Goal: Task Accomplishment & Management: Manage account settings

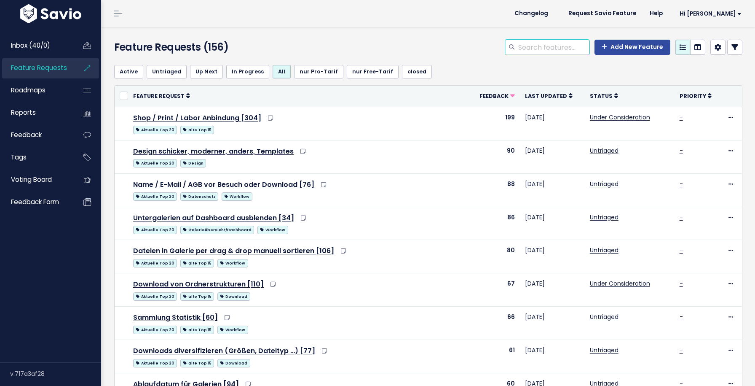
click at [559, 51] on input "search" at bounding box center [554, 47] width 72 height 15
type input "papierkorb"
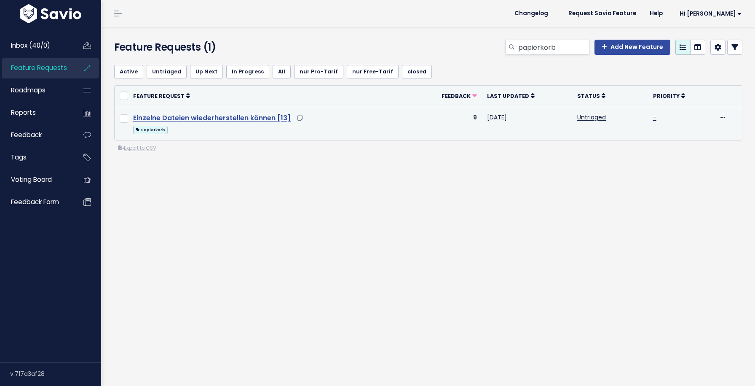
click at [214, 116] on link "Einzelne Dateien wiederherstellen können [13]" at bounding box center [212, 118] width 158 height 10
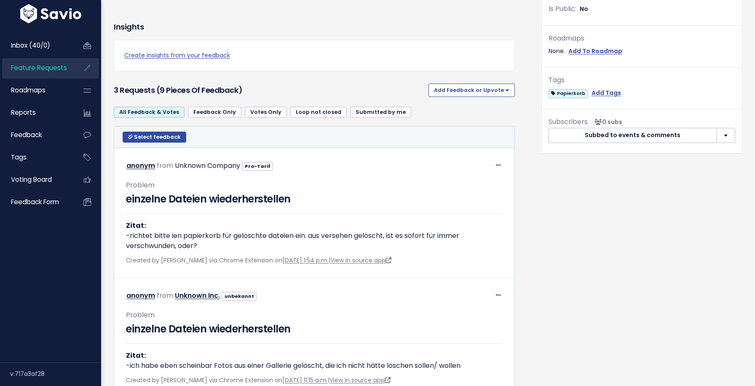
scroll to position [384, 0]
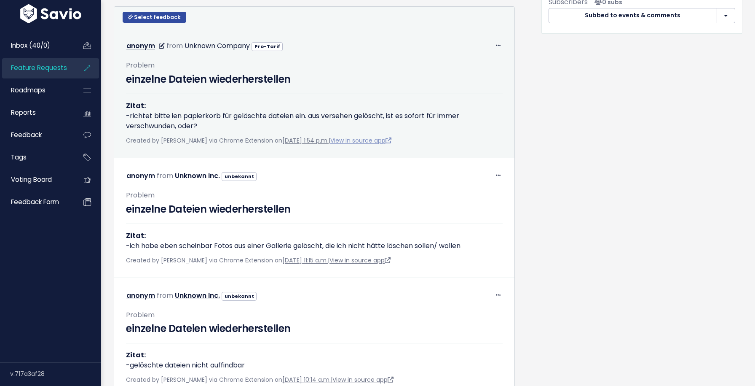
click at [384, 145] on link "View in source app" at bounding box center [360, 140] width 61 height 8
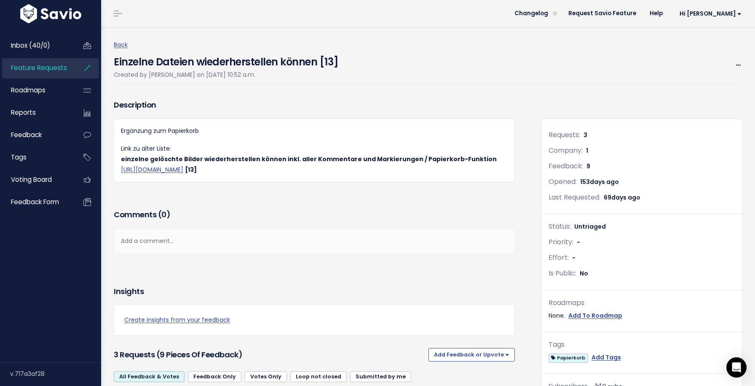
click at [20, 73] on link "Feature Requests" at bounding box center [36, 67] width 68 height 19
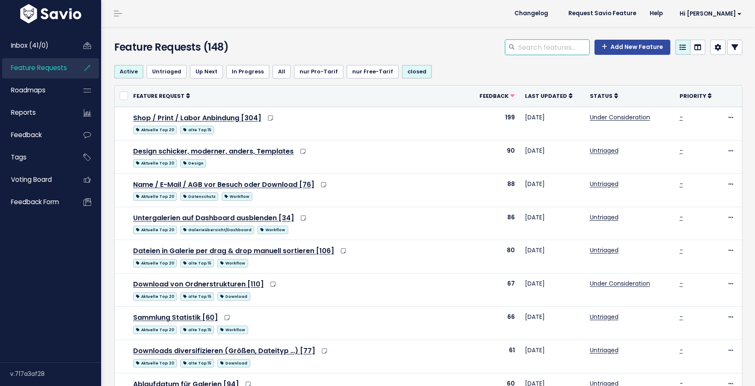
click at [564, 45] on input "search" at bounding box center [554, 47] width 72 height 15
type input "ap"
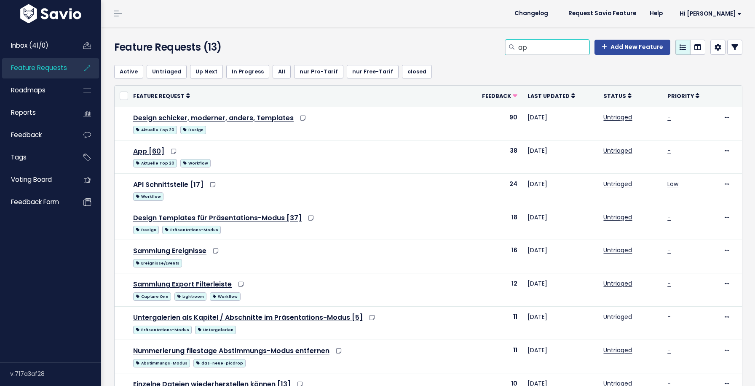
click at [558, 47] on input "ap" at bounding box center [554, 47] width 72 height 15
type input "app"
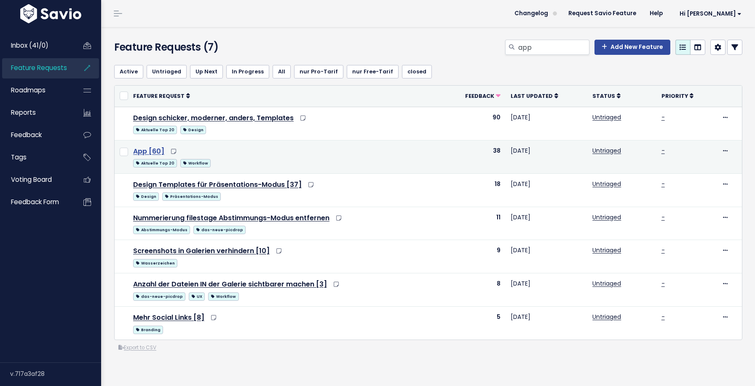
click at [155, 150] on link "App [60]" at bounding box center [148, 151] width 31 height 10
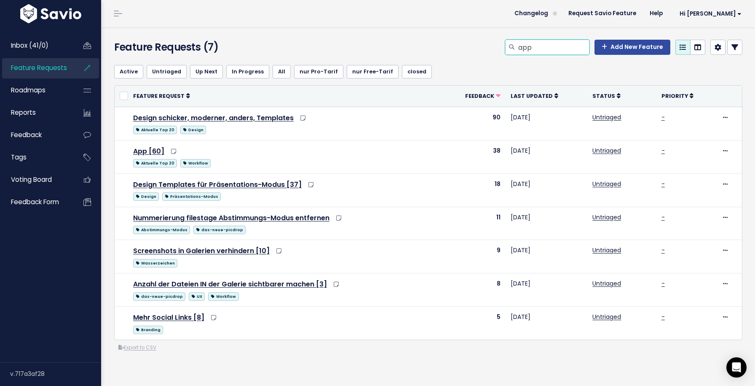
click at [547, 50] on input "app" at bounding box center [554, 47] width 72 height 15
type input "api"
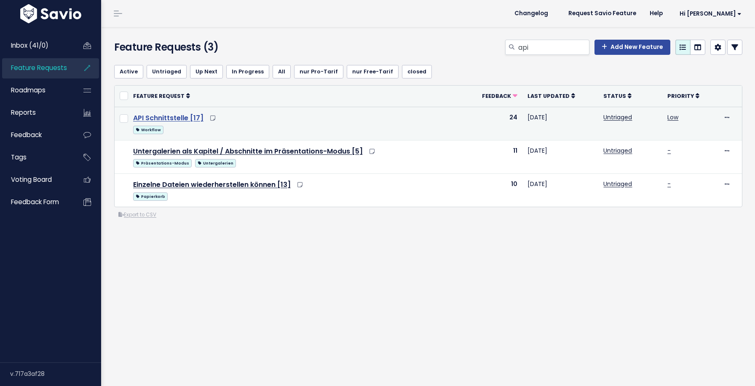
click at [183, 115] on link "API Schnittstelle [17]" at bounding box center [168, 118] width 70 height 10
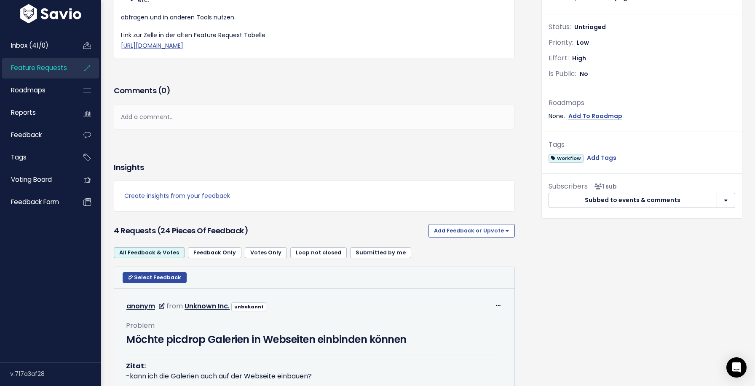
scroll to position [308, 0]
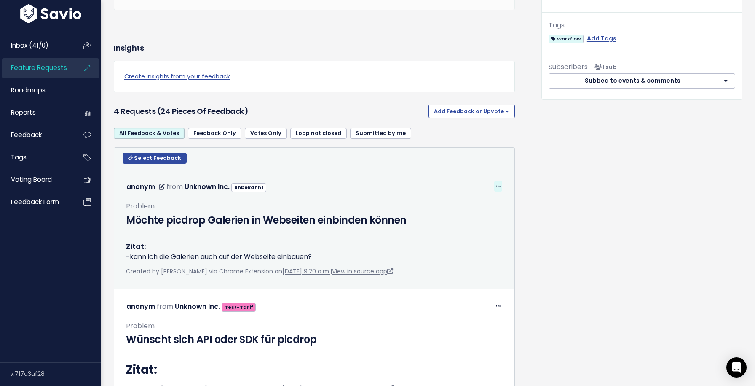
click at [497, 184] on icon at bounding box center [498, 186] width 5 height 5
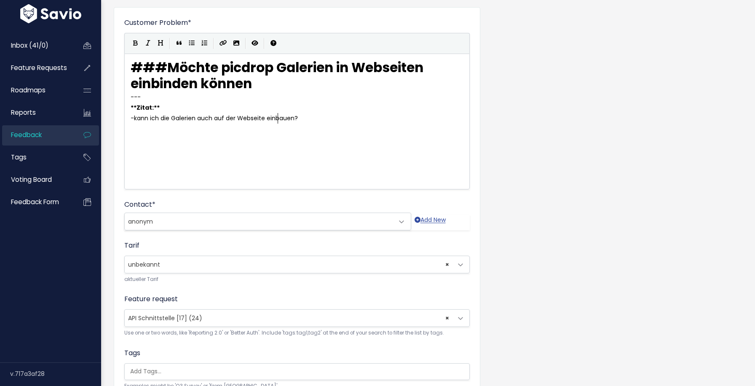
scroll to position [123, 0]
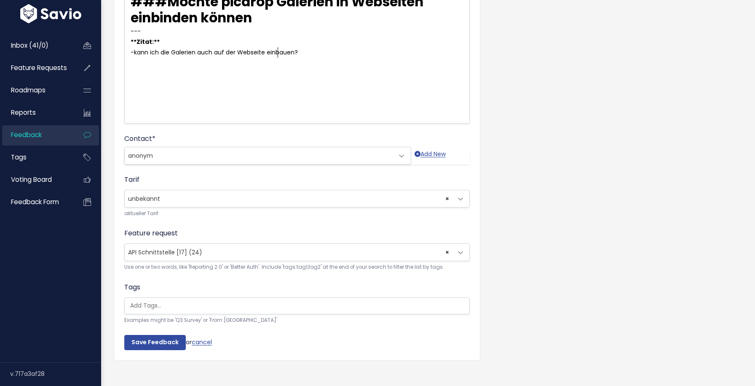
select select
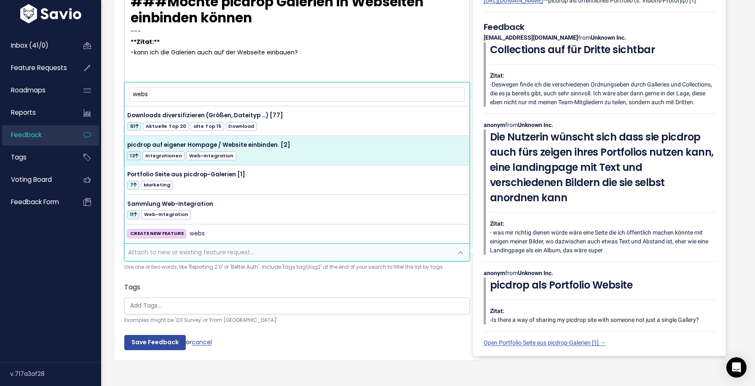
type input "webs"
select select "54339"
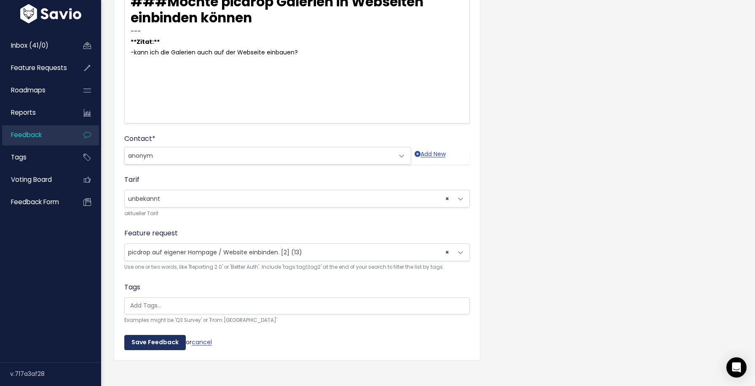
click at [160, 343] on input "Save Feedback" at bounding box center [155, 342] width 62 height 15
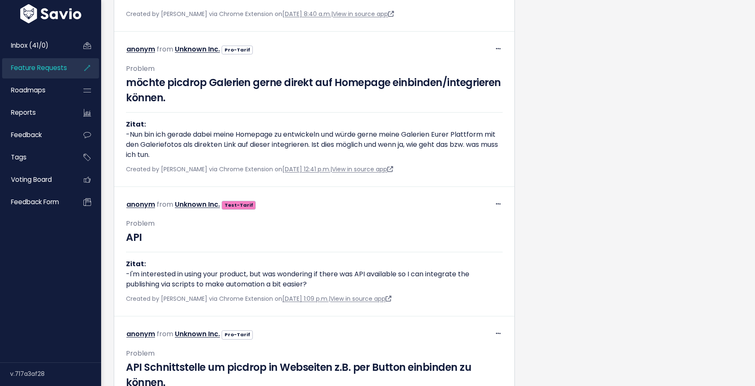
scroll to position [605, 0]
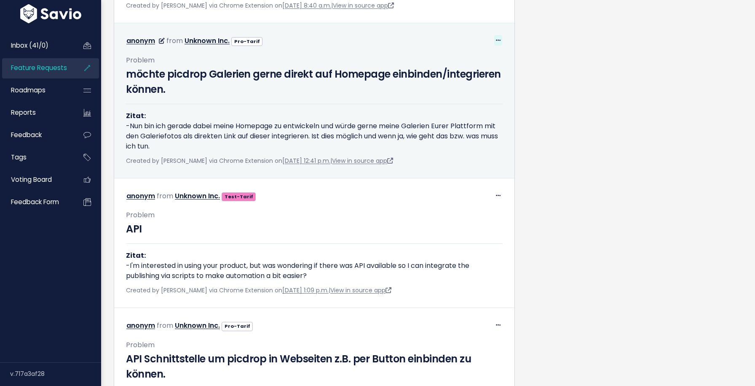
click at [500, 39] on icon at bounding box center [498, 40] width 5 height 5
click at [478, 63] on link "Edit" at bounding box center [477, 64] width 61 height 16
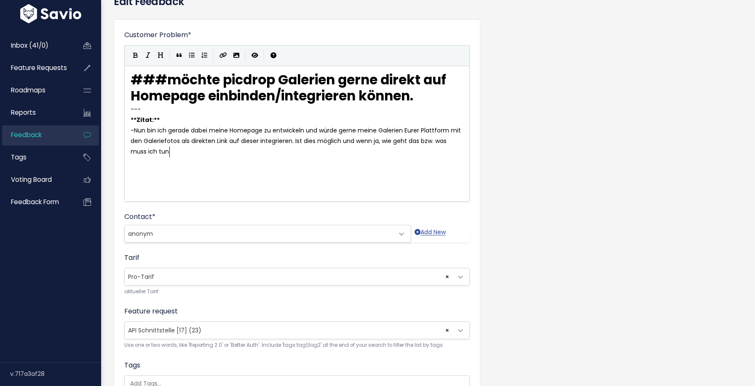
scroll to position [51, 0]
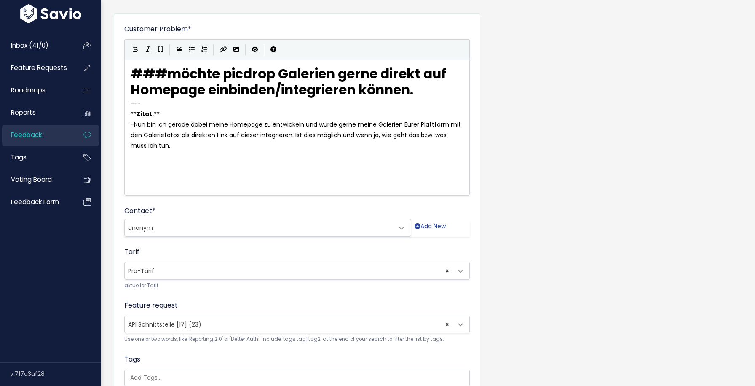
click at [335, 322] on span "× API Schnittstelle [17] (23)" at bounding box center [289, 324] width 328 height 17
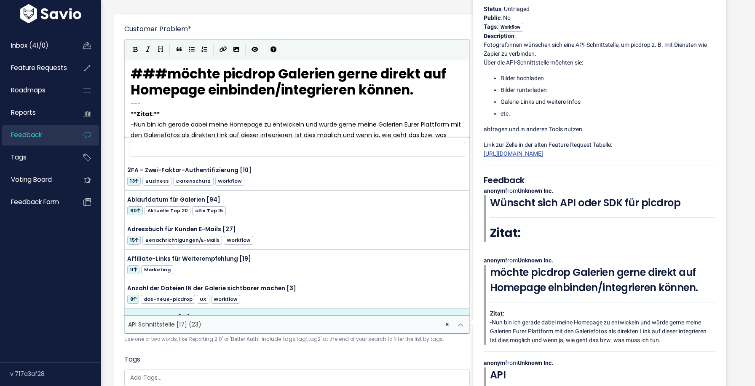
type input "w"
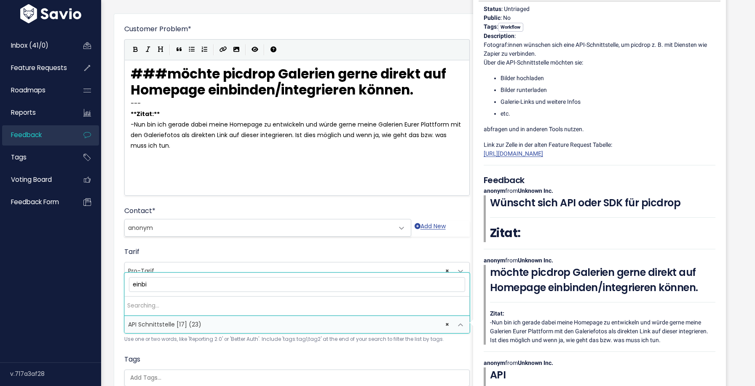
type input "einbin"
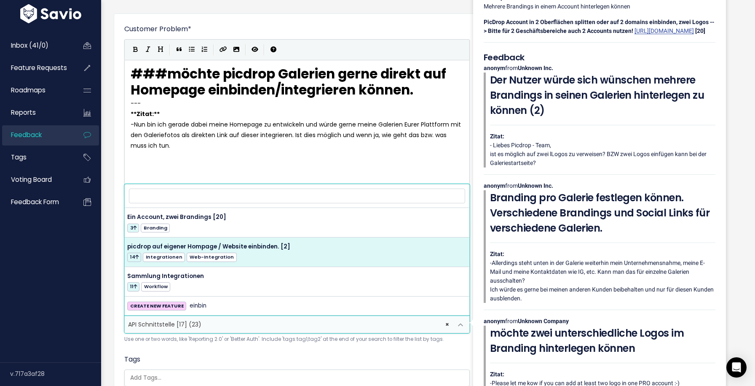
select select "54339"
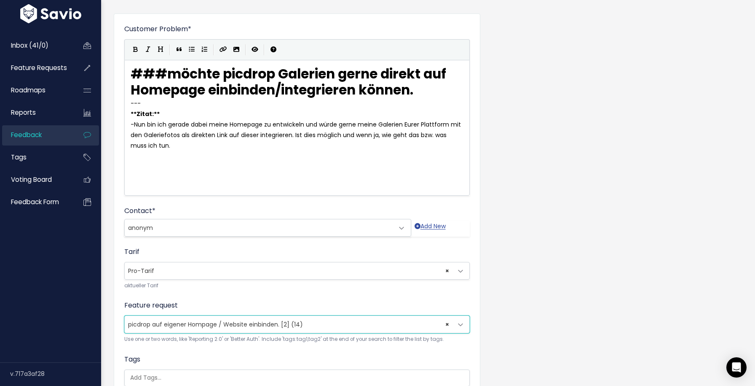
scroll to position [131, 0]
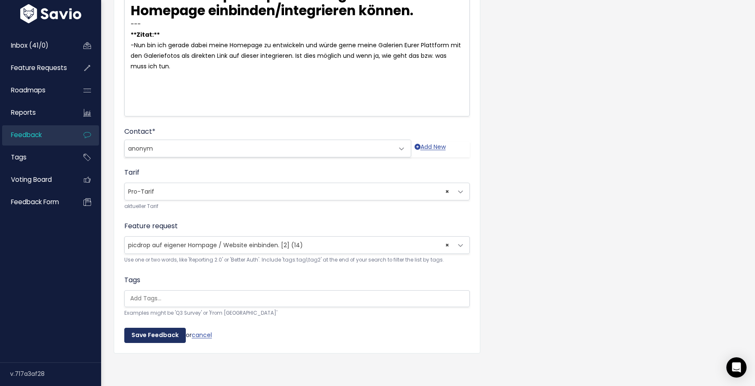
click at [161, 331] on input "Save Feedback" at bounding box center [155, 334] width 62 height 15
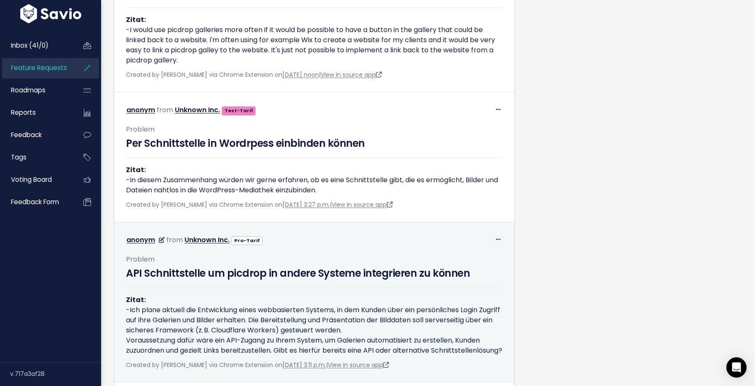
scroll to position [834, 0]
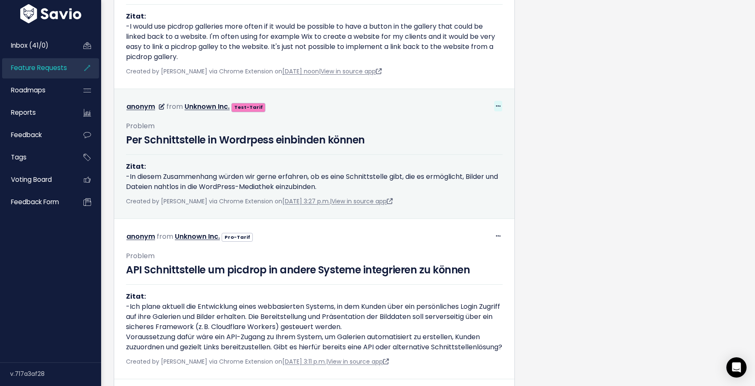
click at [496, 107] on icon at bounding box center [498, 106] width 5 height 5
click at [365, 175] on p "Zitat: -In diesem Zusammenhang würden wir gerne erfahren, ob es eine Schnittste…" at bounding box center [314, 176] width 377 height 30
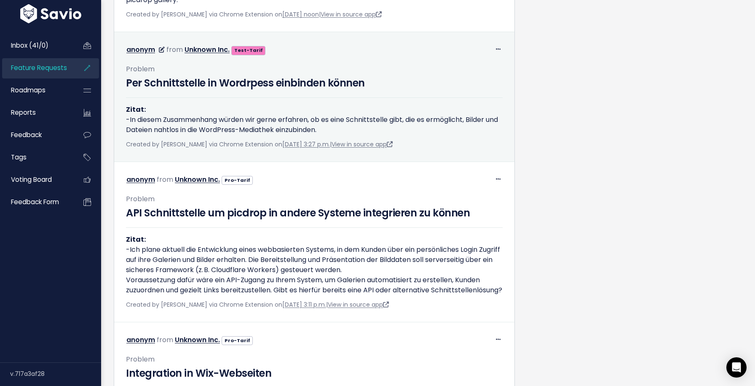
scroll to position [864, 0]
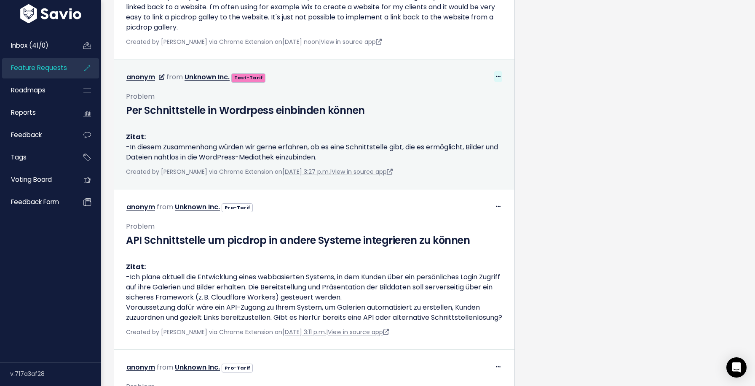
click at [498, 75] on icon at bounding box center [498, 76] width 5 height 5
click at [485, 101] on link "Edit" at bounding box center [477, 100] width 61 height 16
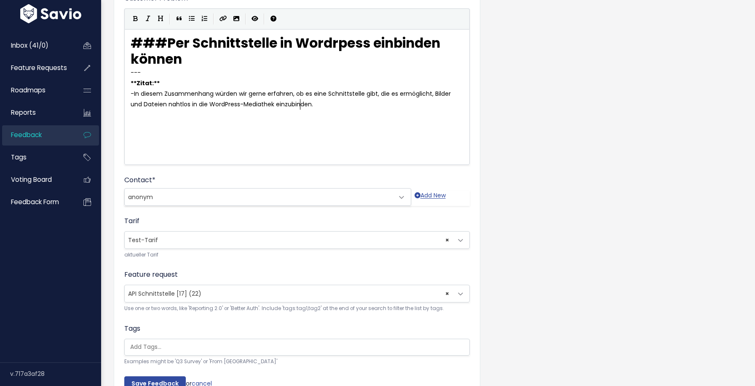
scroll to position [110, 0]
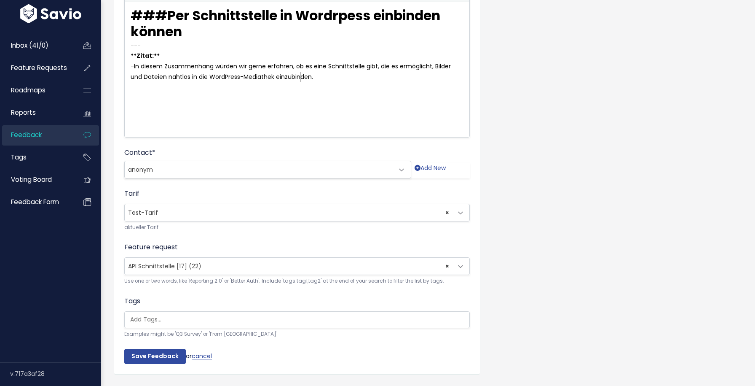
select select
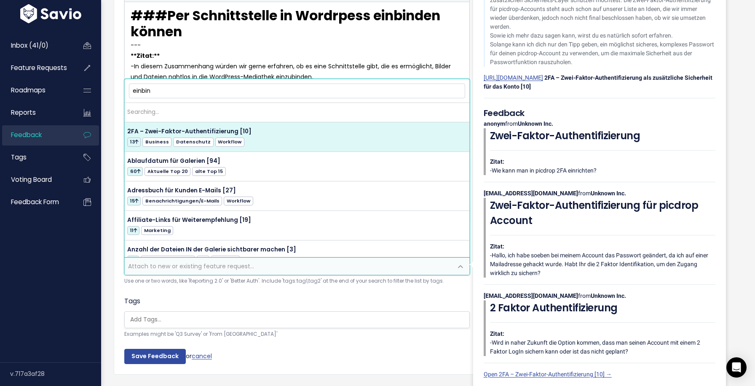
type input "einbind"
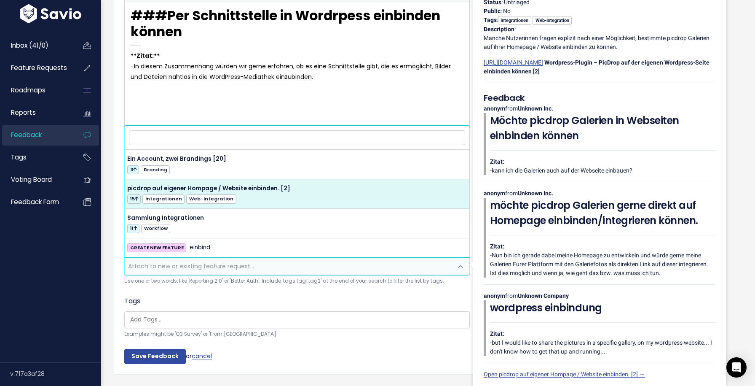
select select "54339"
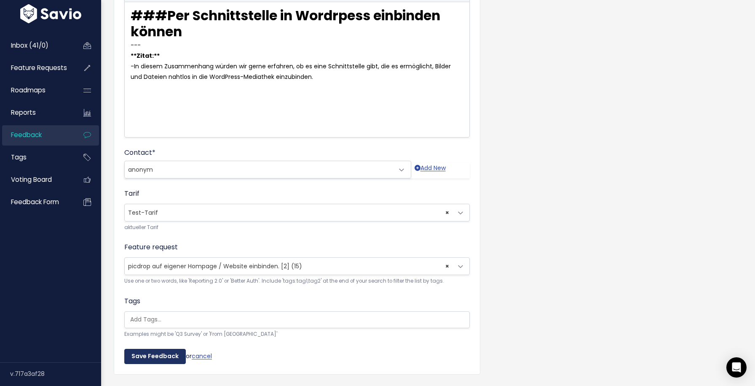
click at [161, 354] on input "Save Feedback" at bounding box center [155, 356] width 62 height 15
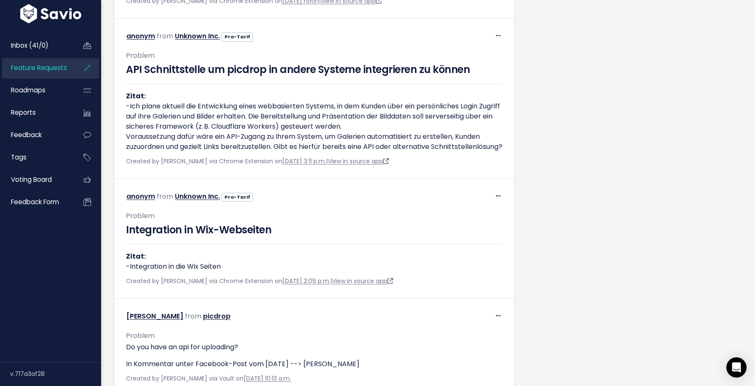
scroll to position [912, 0]
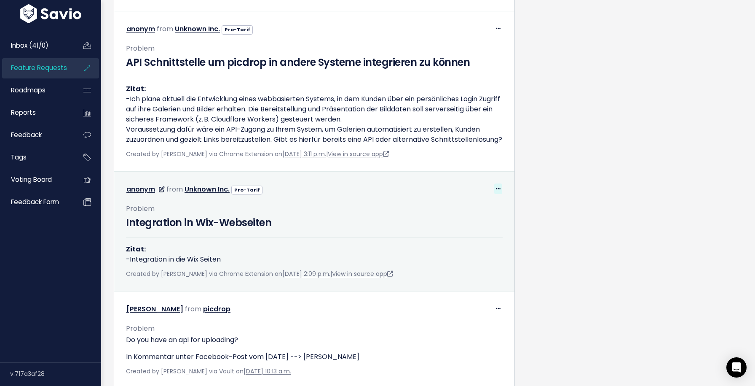
click at [496, 192] on icon at bounding box center [498, 188] width 5 height 5
click at [472, 220] on link "Edit" at bounding box center [477, 212] width 61 height 16
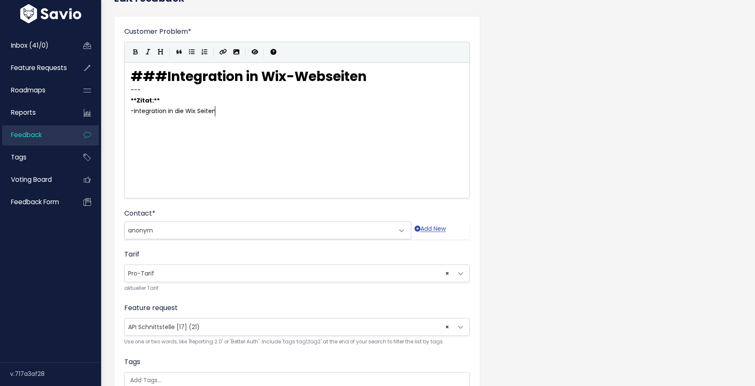
scroll to position [97, 0]
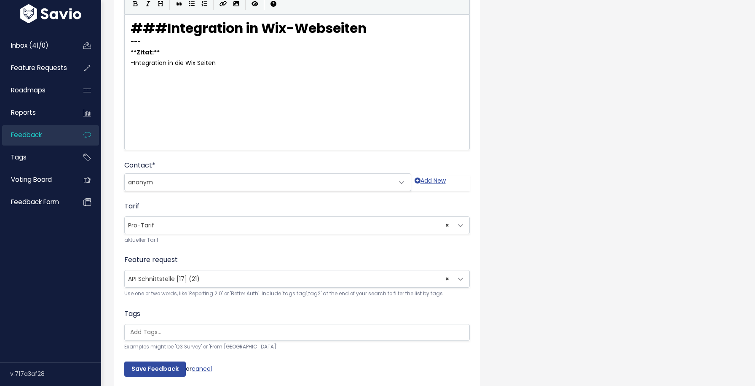
click at [444, 278] on span "× API Schnittstelle [17] (21)" at bounding box center [289, 278] width 328 height 17
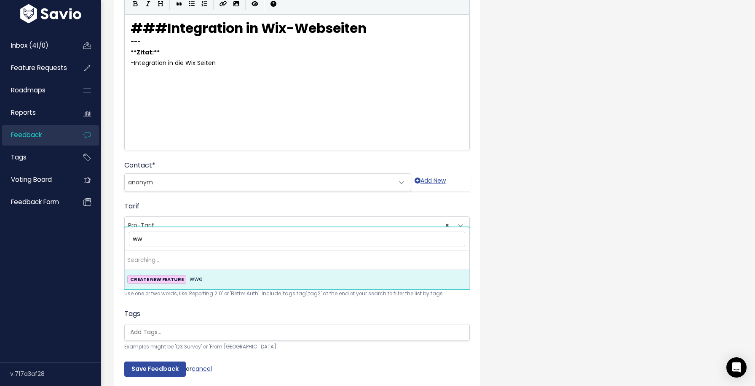
type input "w"
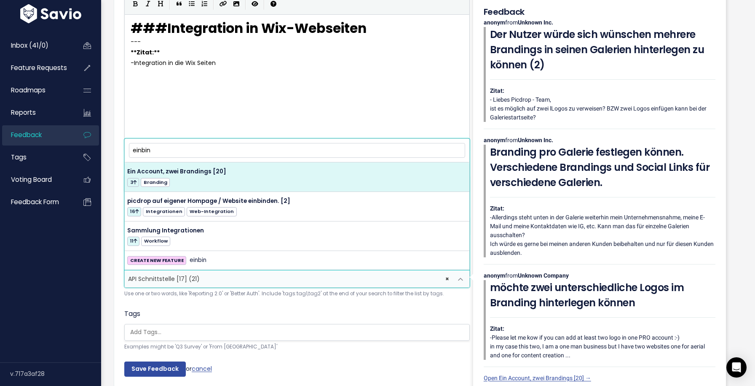
type input "einbin"
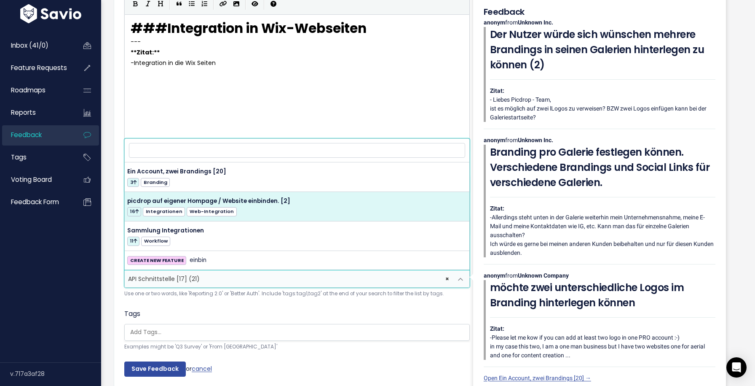
select select "54339"
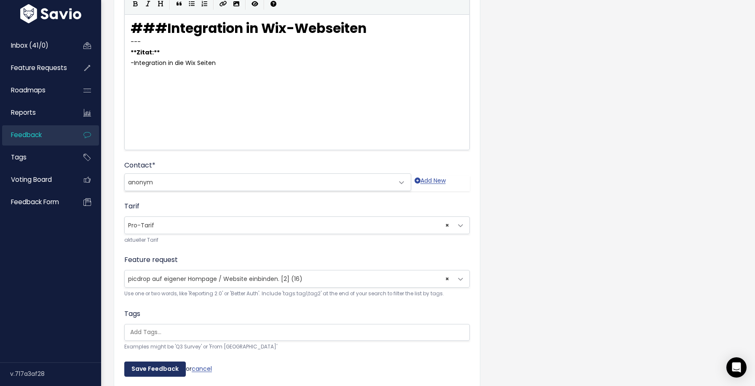
click at [168, 369] on input "Save Feedback" at bounding box center [155, 368] width 62 height 15
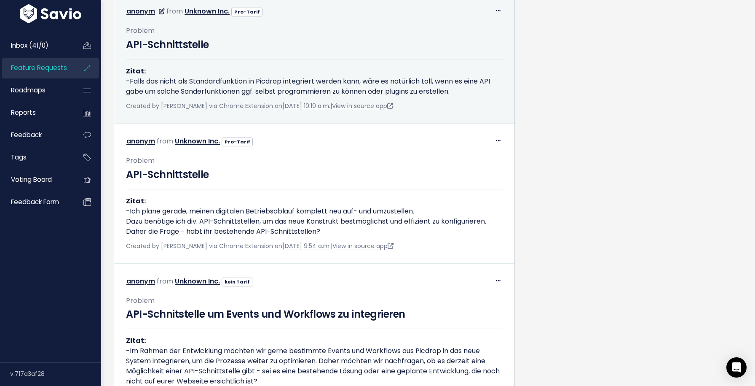
scroll to position [1899, 0]
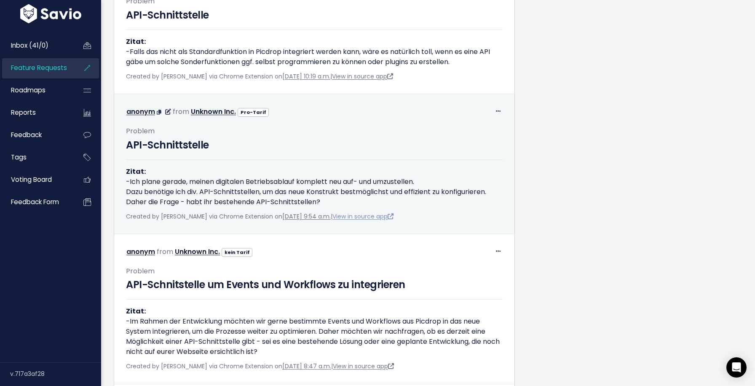
click at [373, 220] on link "View in source app" at bounding box center [363, 216] width 61 height 8
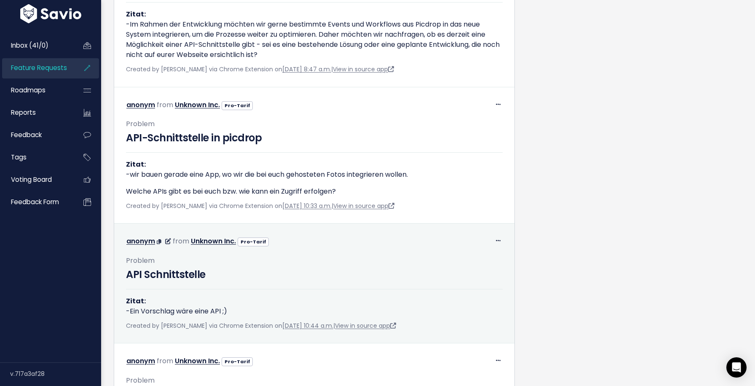
scroll to position [2209, 0]
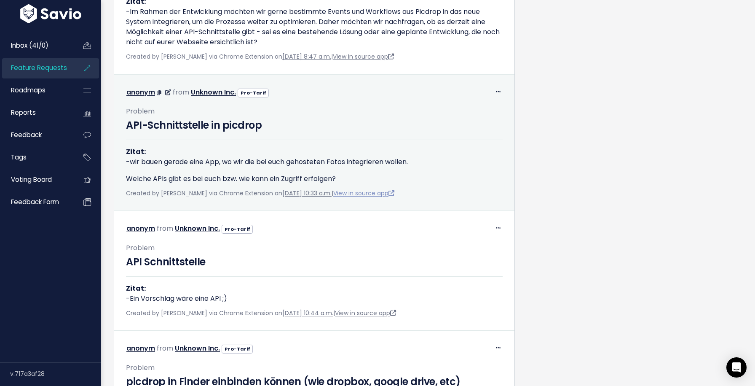
click at [373, 197] on link "View in source app" at bounding box center [363, 193] width 61 height 8
